Goal: Book appointment/travel/reservation

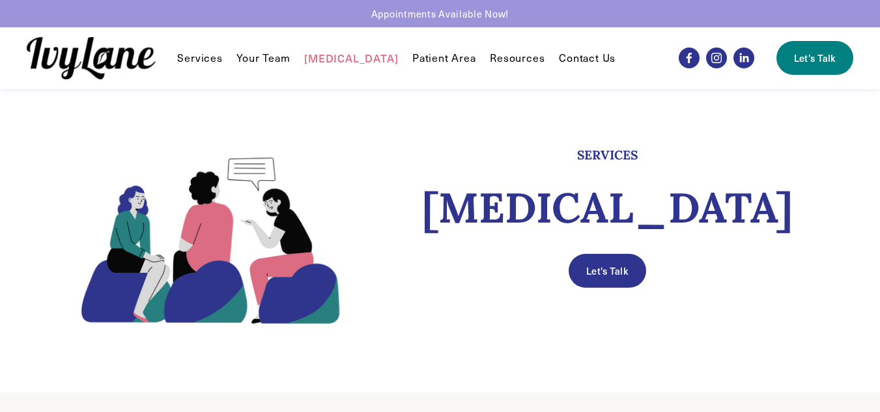
scroll to position [1, 0]
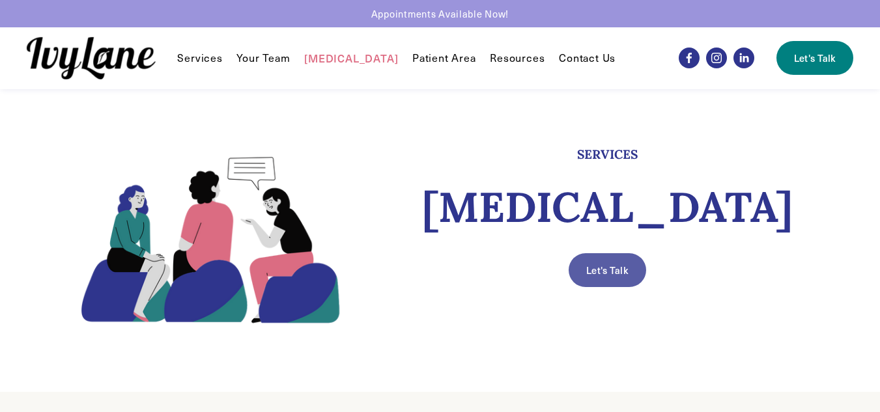
click at [621, 272] on link "Let's Talk" at bounding box center [606, 270] width 77 height 34
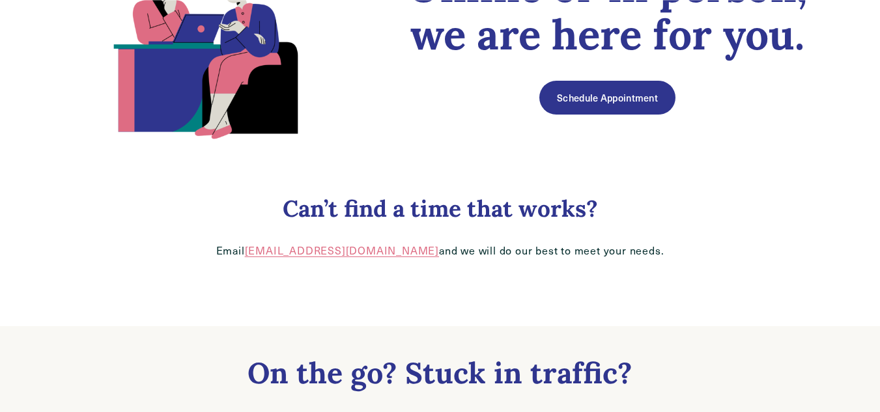
scroll to position [184, 0]
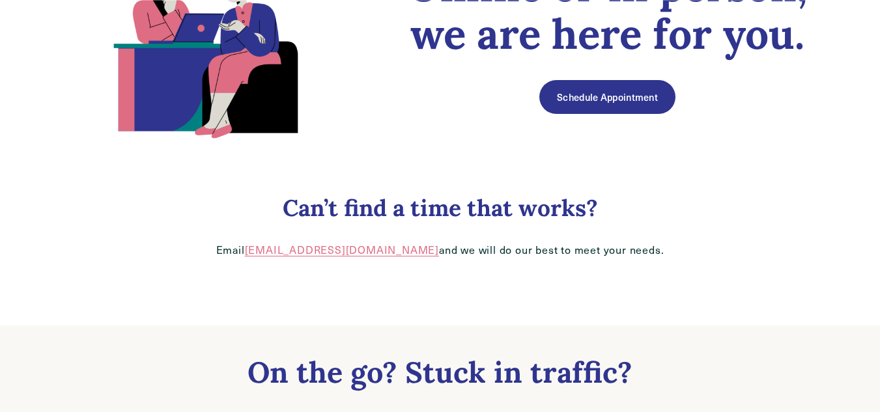
click at [602, 107] on link "Schedule Appointment" at bounding box center [606, 97] width 135 height 34
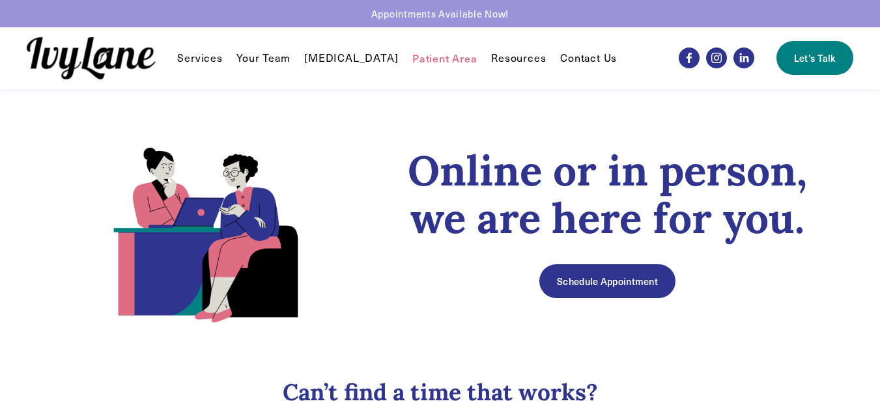
click at [339, 56] on link "[MEDICAL_DATA]" at bounding box center [351, 58] width 94 height 16
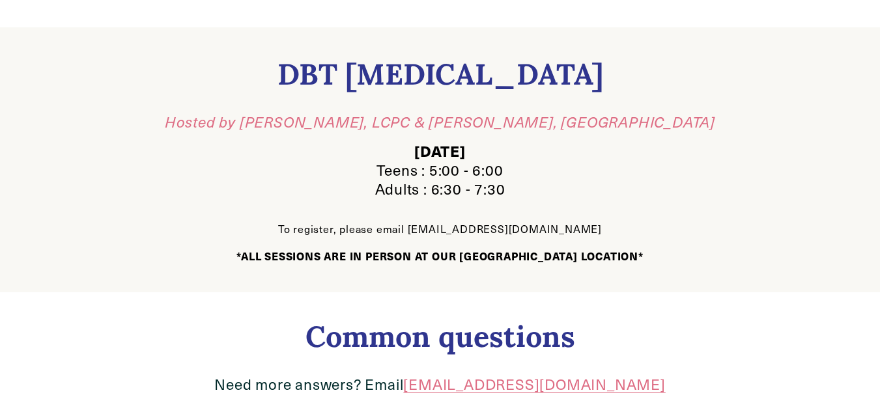
scroll to position [378, 0]
